Goal: Transaction & Acquisition: Purchase product/service

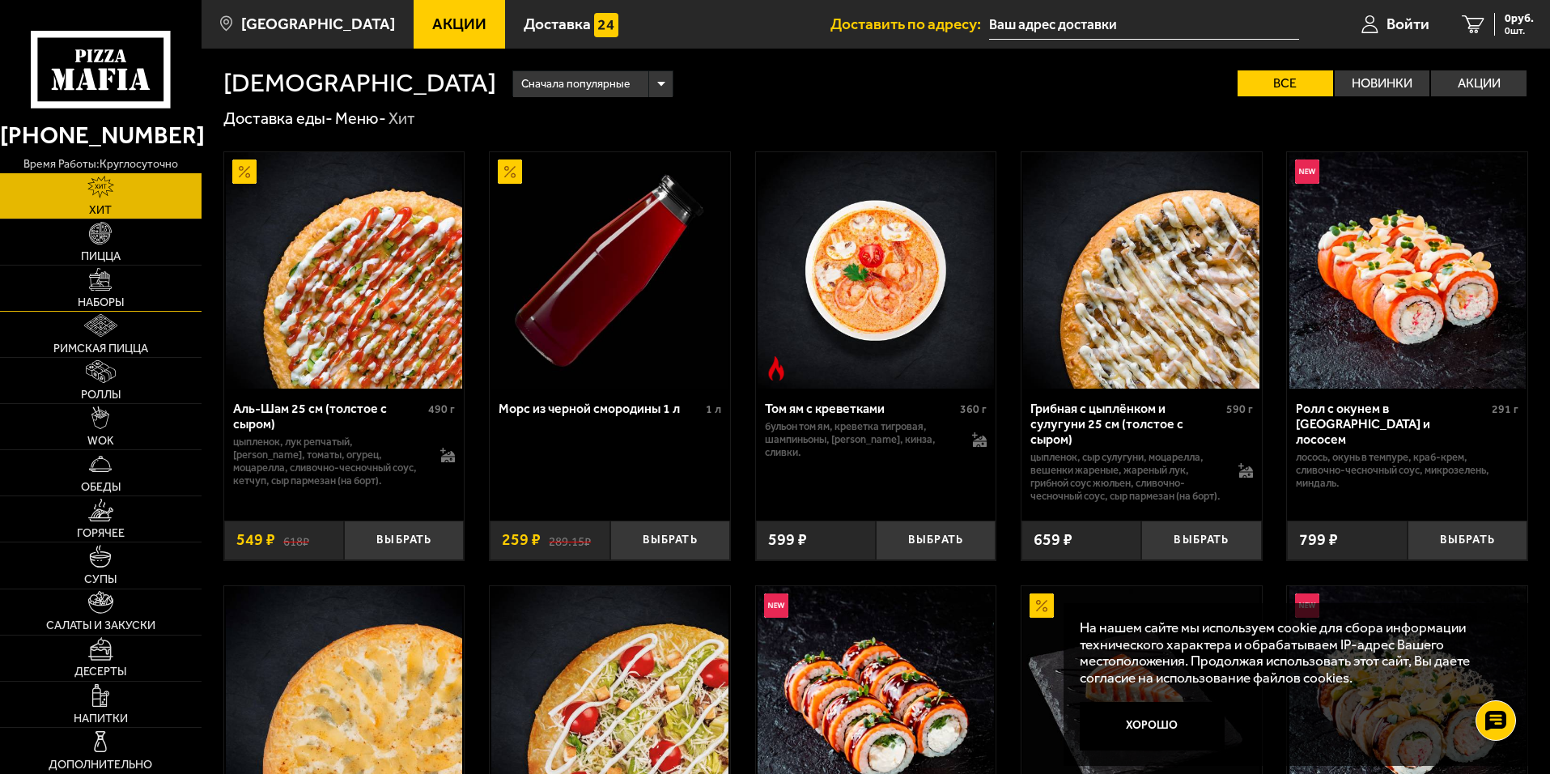
click at [158, 284] on link "Наборы" at bounding box center [100, 287] width 201 height 45
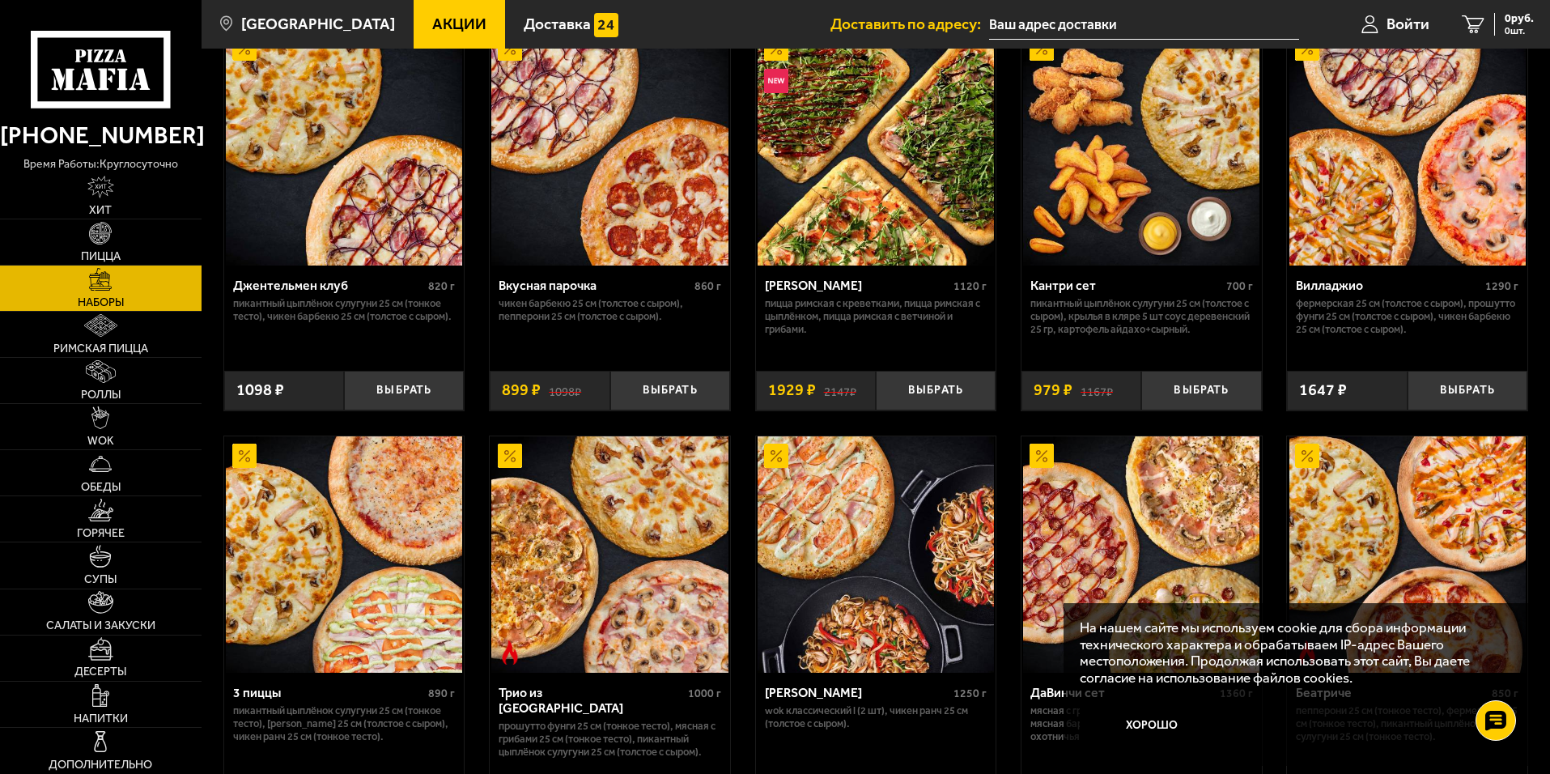
scroll to position [162, 0]
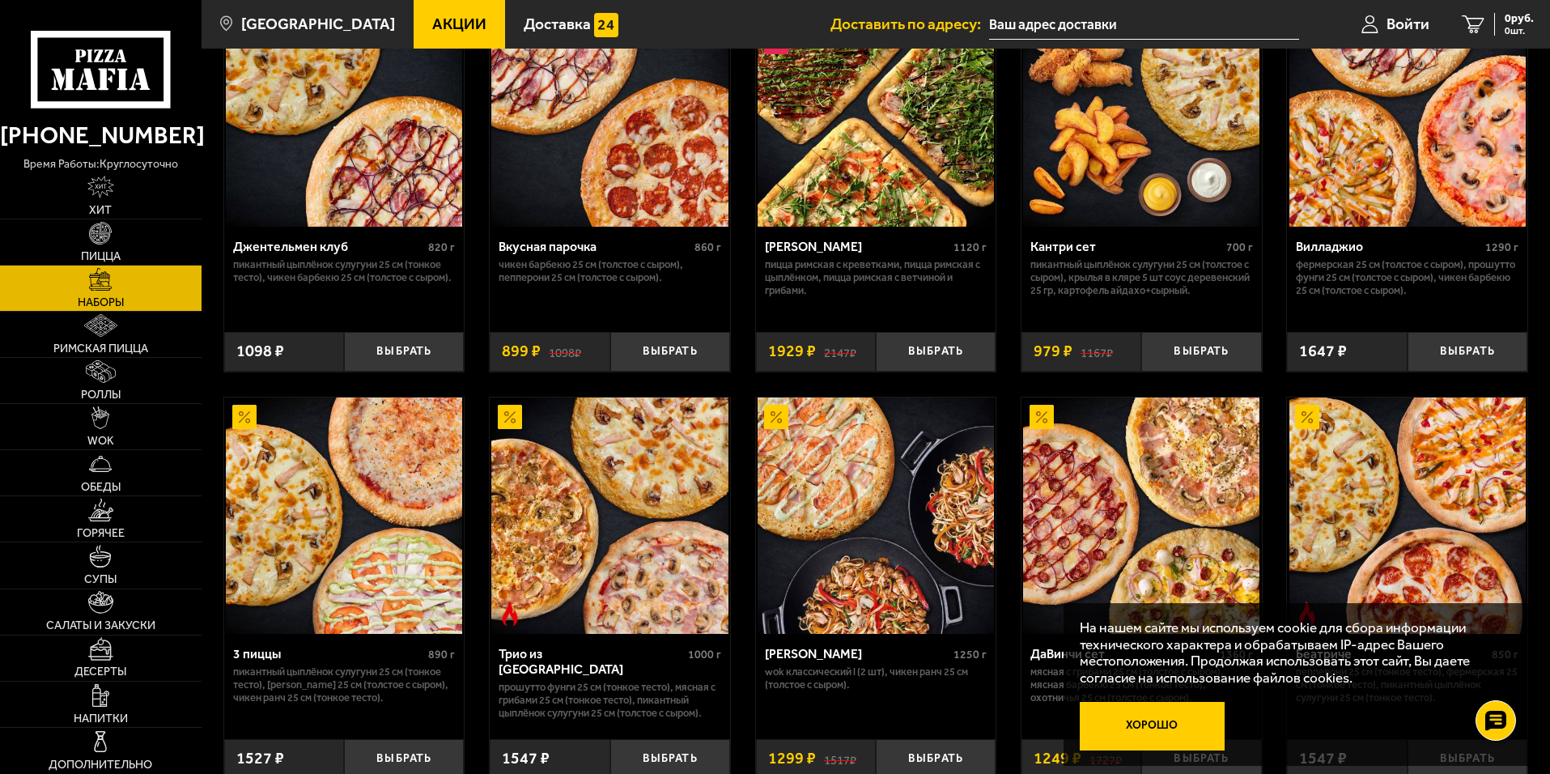
click at [1110, 715] on button "Хорошо" at bounding box center [1152, 726] width 146 height 49
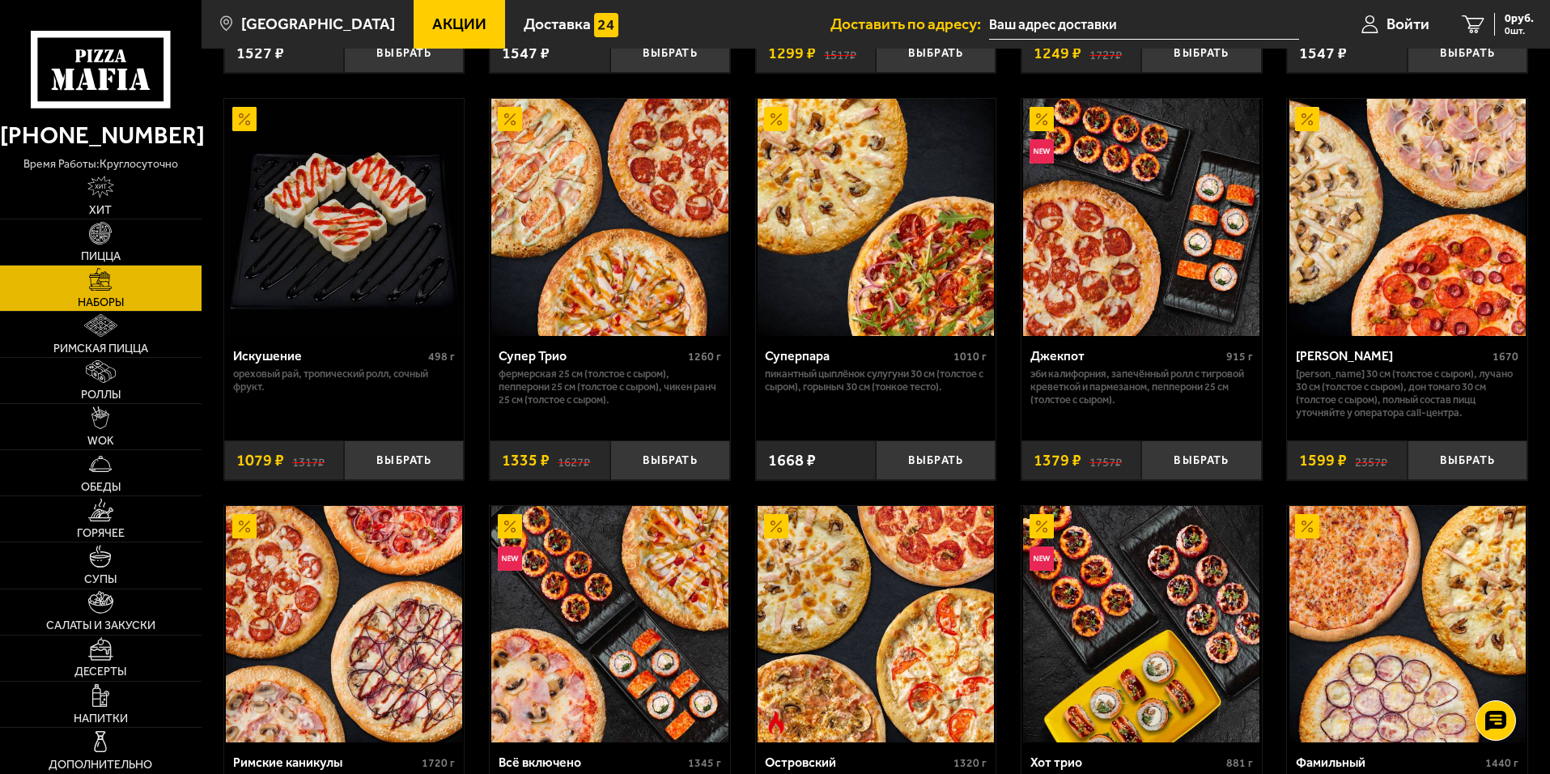
scroll to position [971, 0]
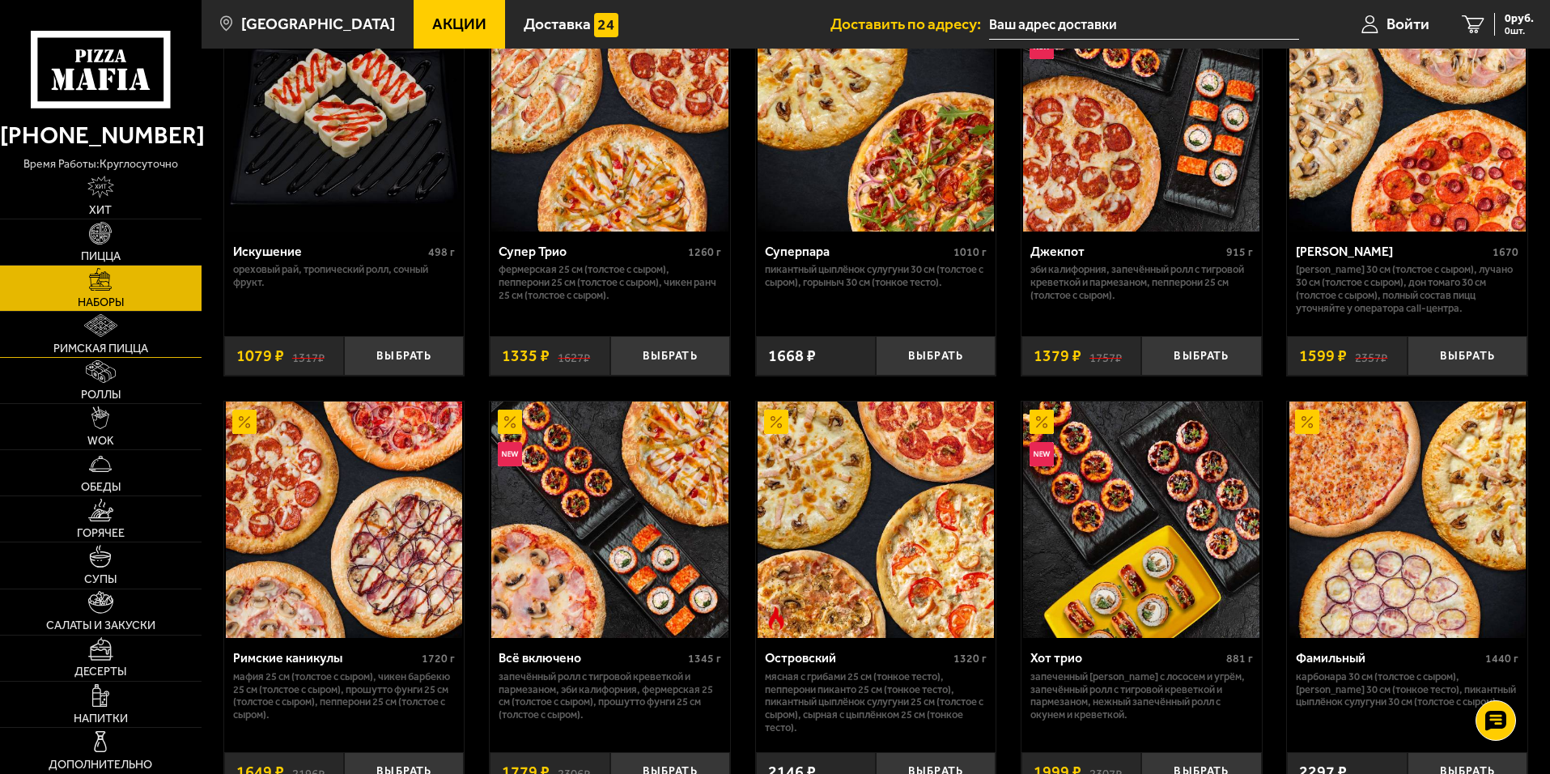
click at [106, 320] on img at bounding box center [100, 325] width 32 height 23
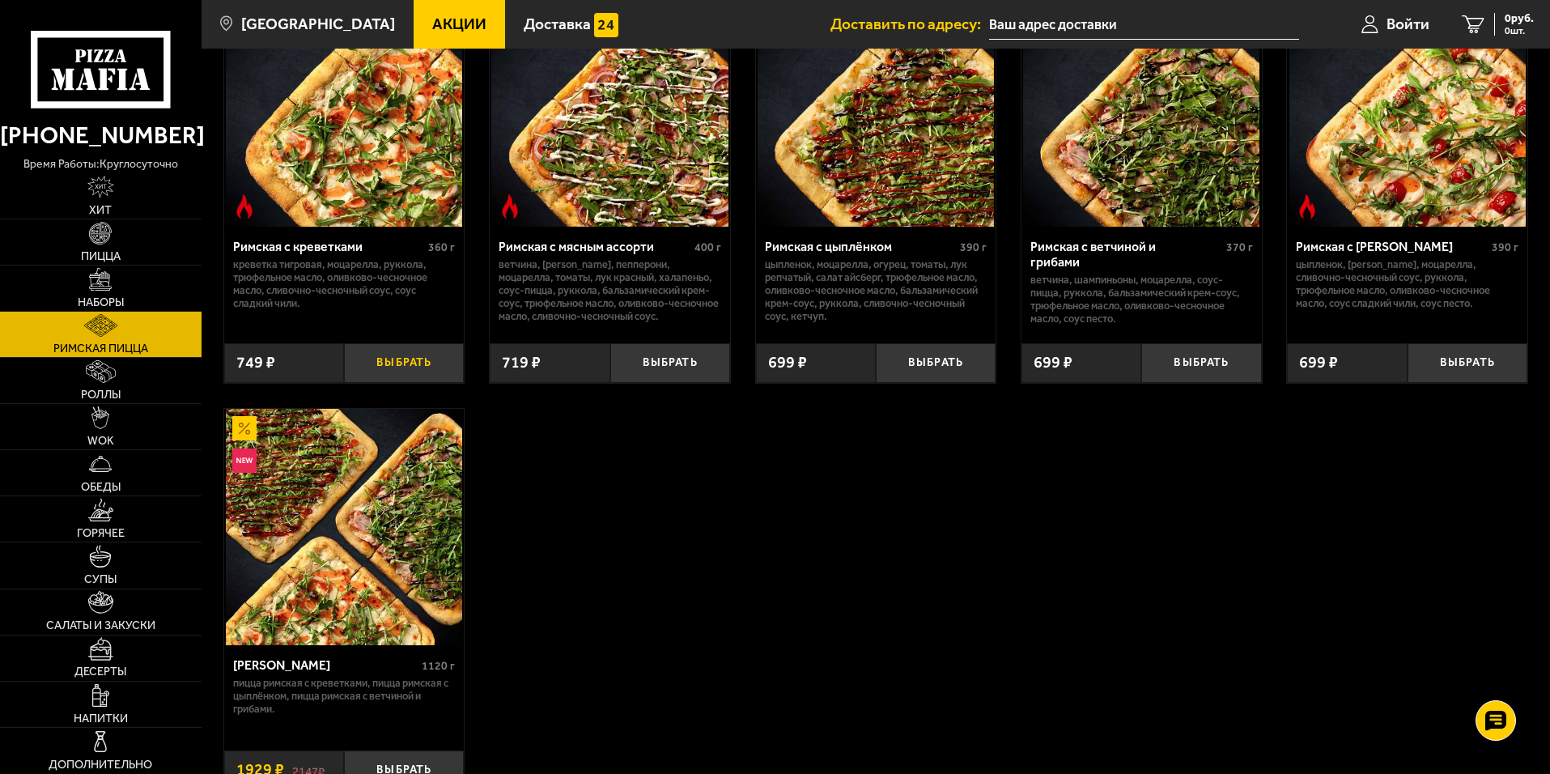
scroll to position [324, 0]
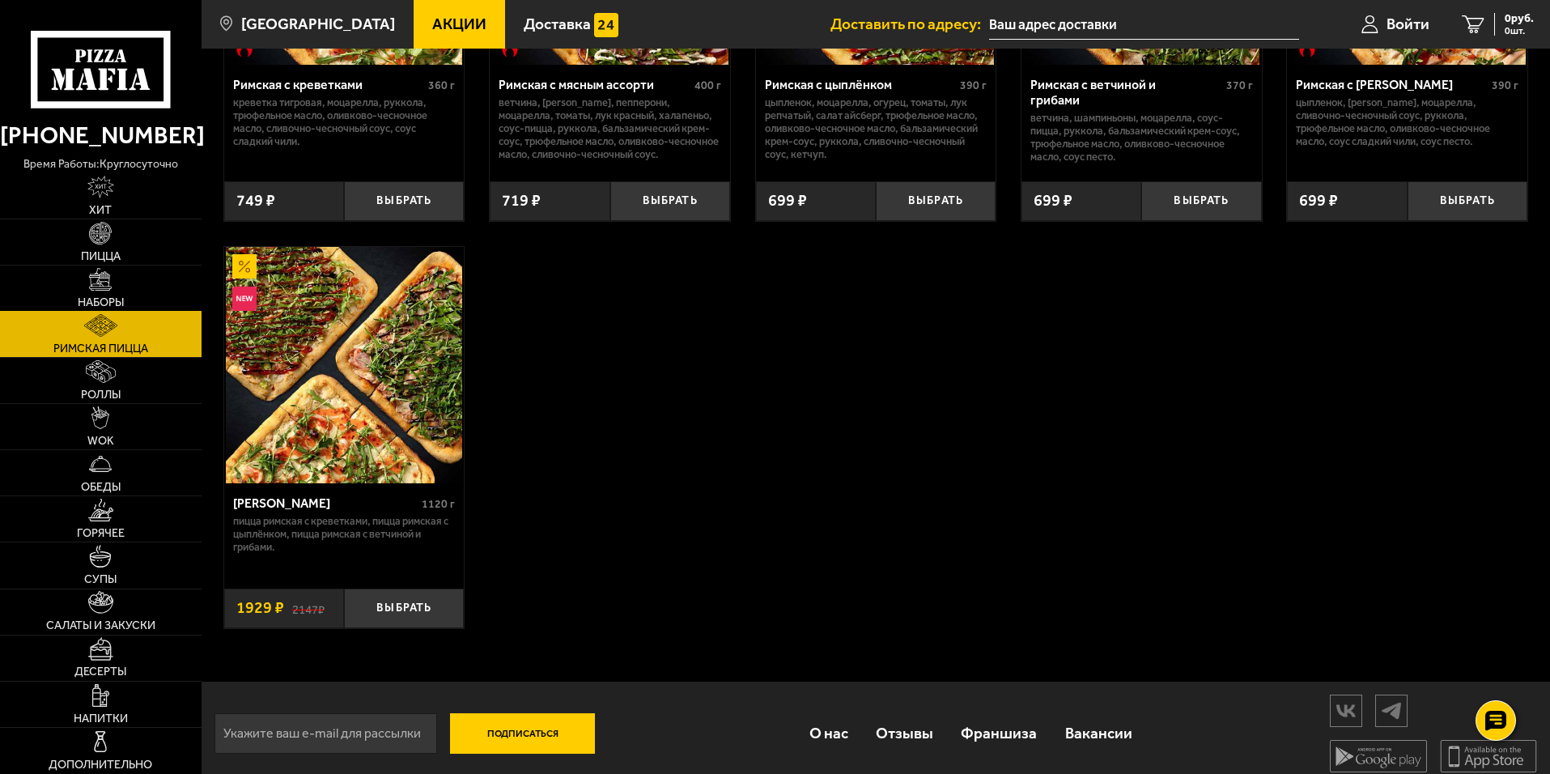
click at [107, 268] on img at bounding box center [100, 279] width 23 height 23
